Goal: Task Accomplishment & Management: Use online tool/utility

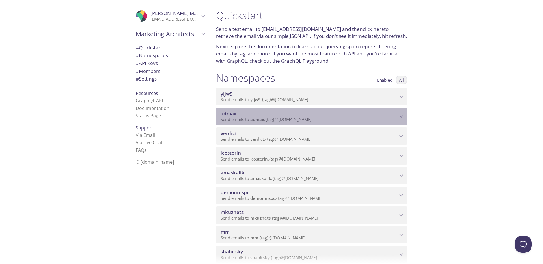
click at [236, 117] on span "Send emails to admax . {tag} @[DOMAIN_NAME]" at bounding box center [265, 119] width 91 height 6
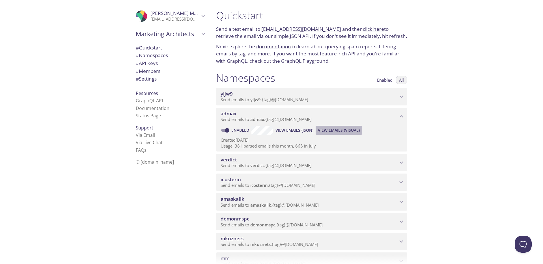
click at [338, 131] on span "View Emails (Visual)" at bounding box center [339, 130] width 42 height 7
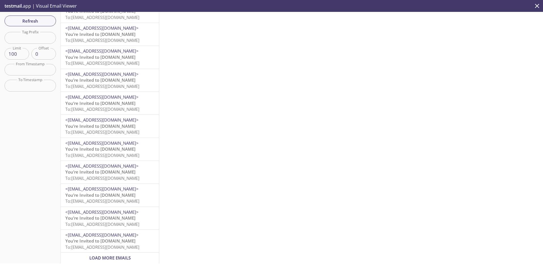
scroll to position [2061, 0]
click at [124, 255] on span "Load More Emails" at bounding box center [109, 258] width 41 height 6
click at [139, 198] on span "To: [EMAIL_ADDRESS][DOMAIN_NAME]" at bounding box center [102, 201] width 74 height 6
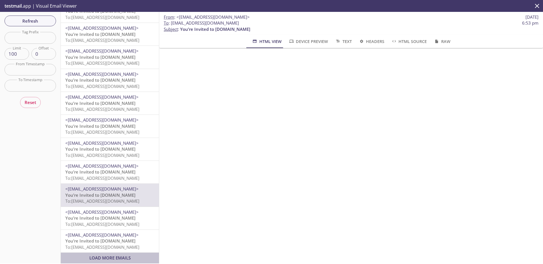
click at [123, 255] on span "Load More Emails" at bounding box center [109, 258] width 41 height 6
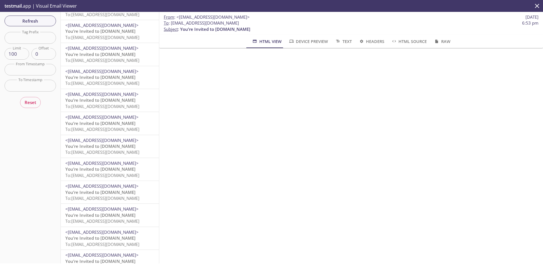
scroll to position [1112, 0]
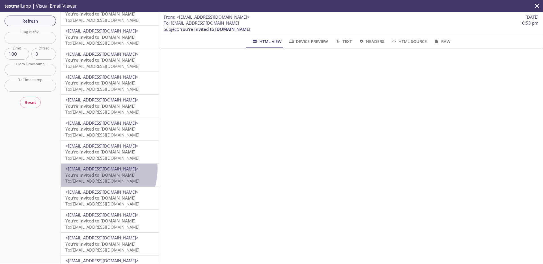
click at [90, 169] on span "<[EMAIL_ADDRESS][DOMAIN_NAME]>" at bounding box center [101, 169] width 73 height 6
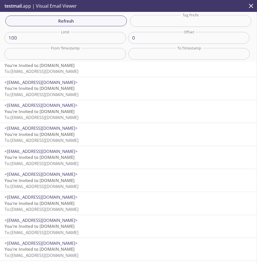
scroll to position [2111, 0]
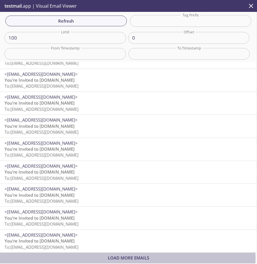
click at [128, 255] on span "Load More Emails" at bounding box center [128, 258] width 41 height 6
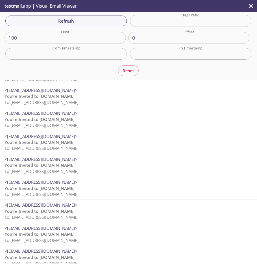
scroll to position [2129, 0]
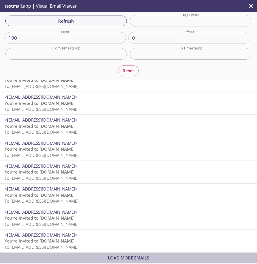
click at [140, 256] on span "Load More Emails" at bounding box center [129, 258] width 248 height 6
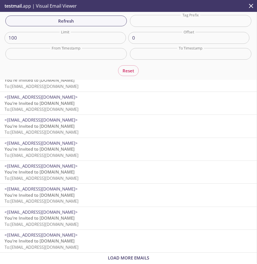
click at [158, 232] on span "<[EMAIL_ADDRESS][DOMAIN_NAME]>" at bounding box center [129, 235] width 248 height 6
